Goal: Transaction & Acquisition: Purchase product/service

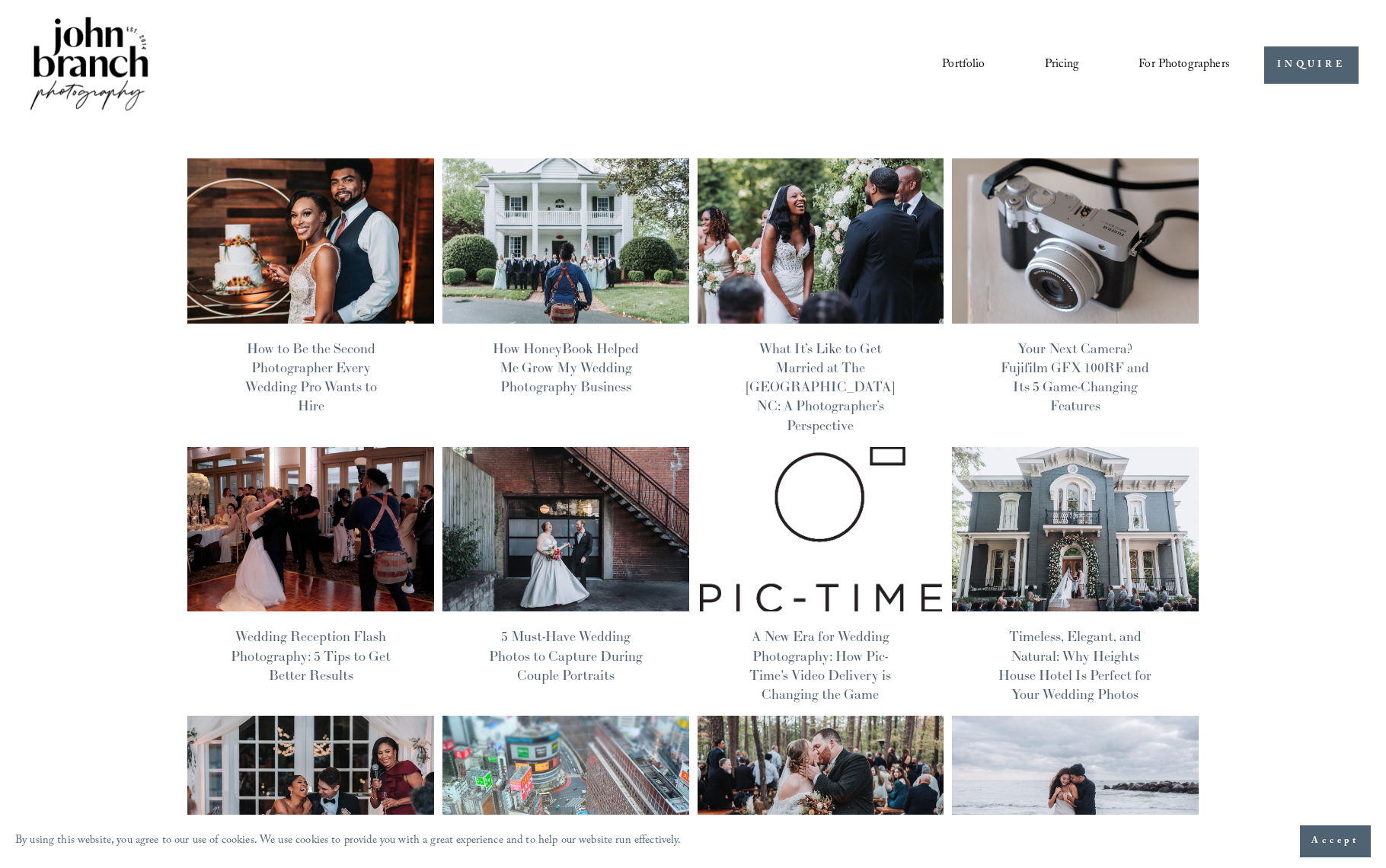
click at [0, 0] on span "Education" at bounding box center [0, 0] width 0 height 0
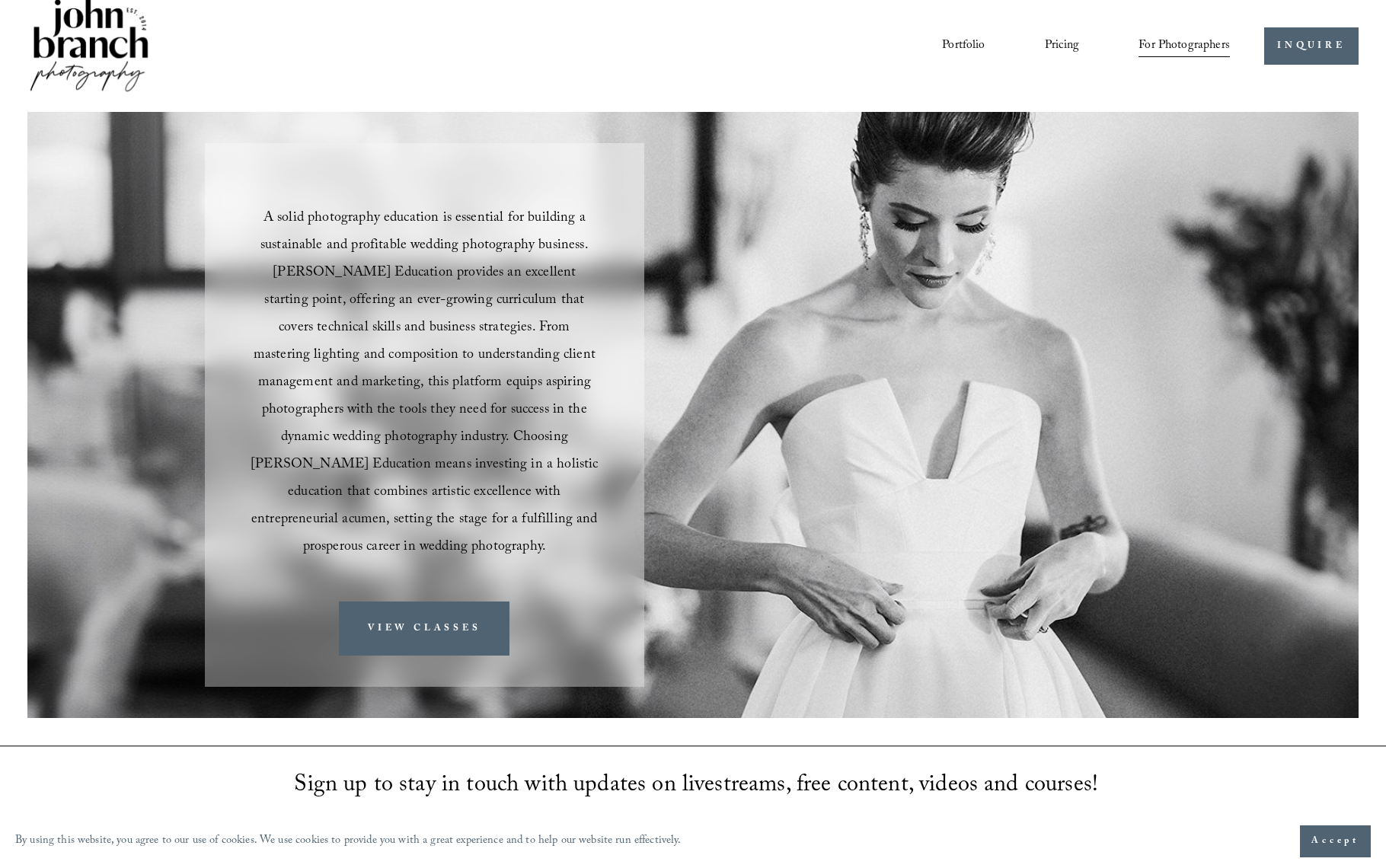
scroll to position [29, 0]
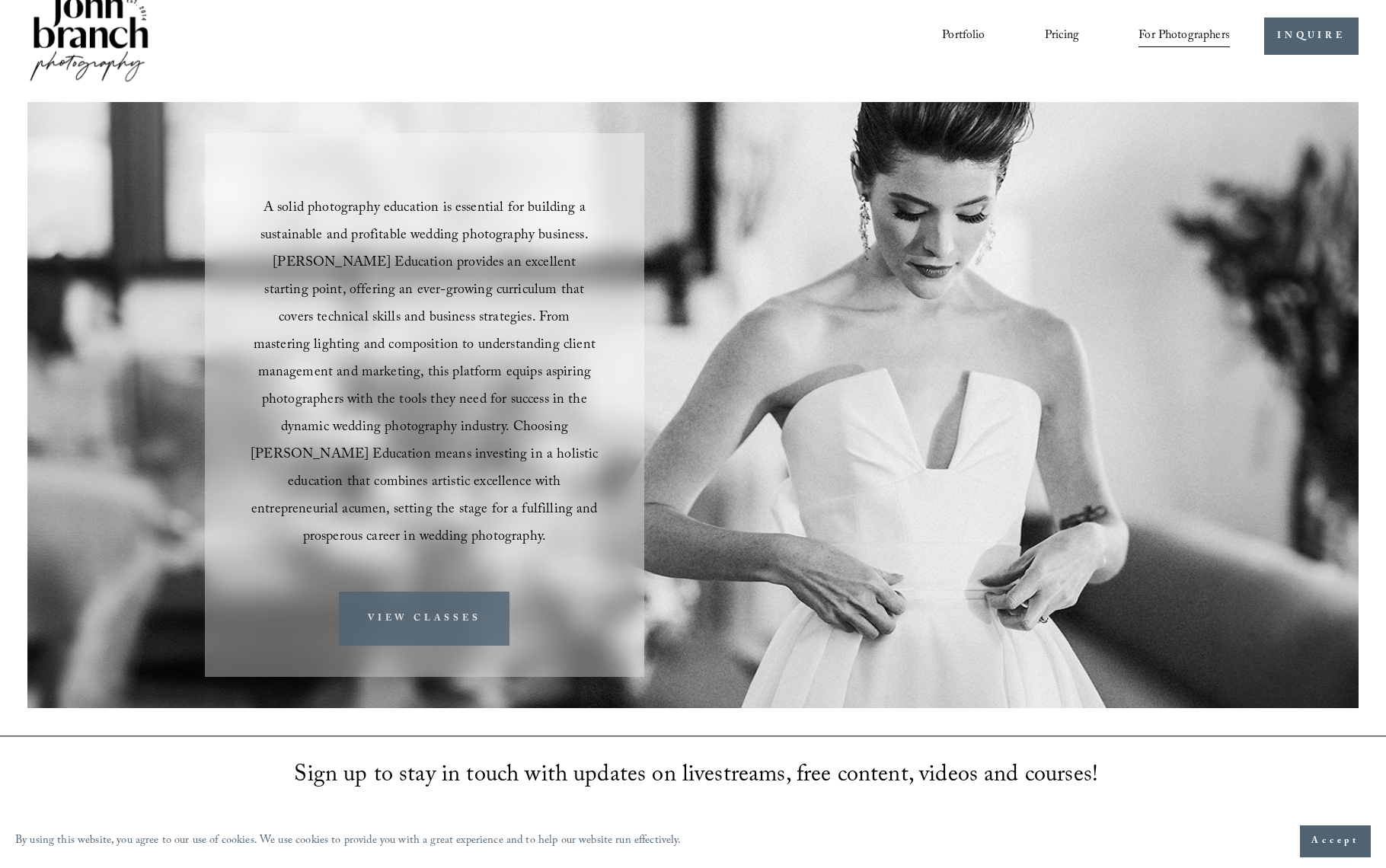
click at [421, 591] on link "VIEW CLASSES" at bounding box center [424, 618] width 171 height 54
